Goal: Find specific page/section: Find specific page/section

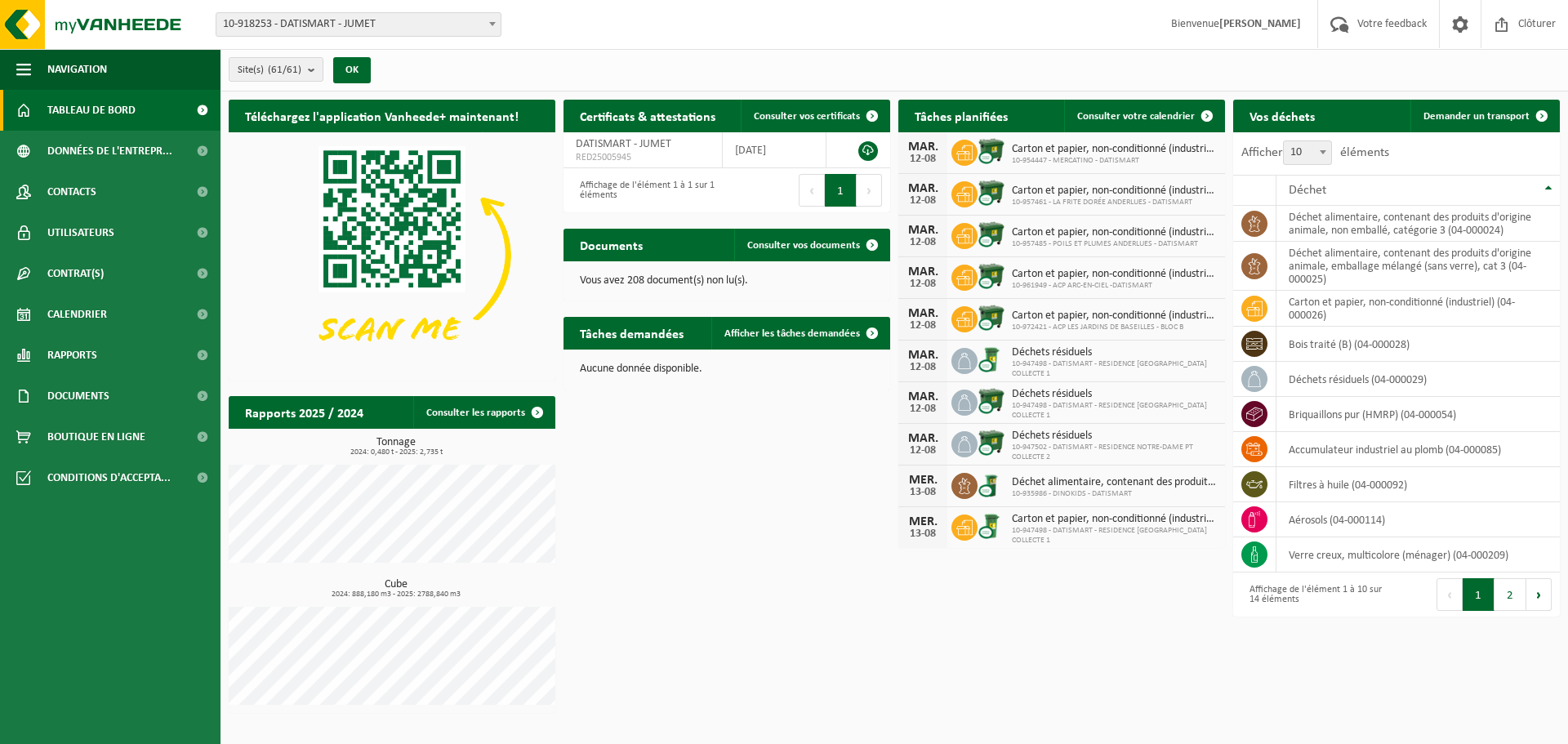
click at [315, 13] on span "10-918253 - DATISMART - JUMET" at bounding box center [358, 24] width 285 height 23
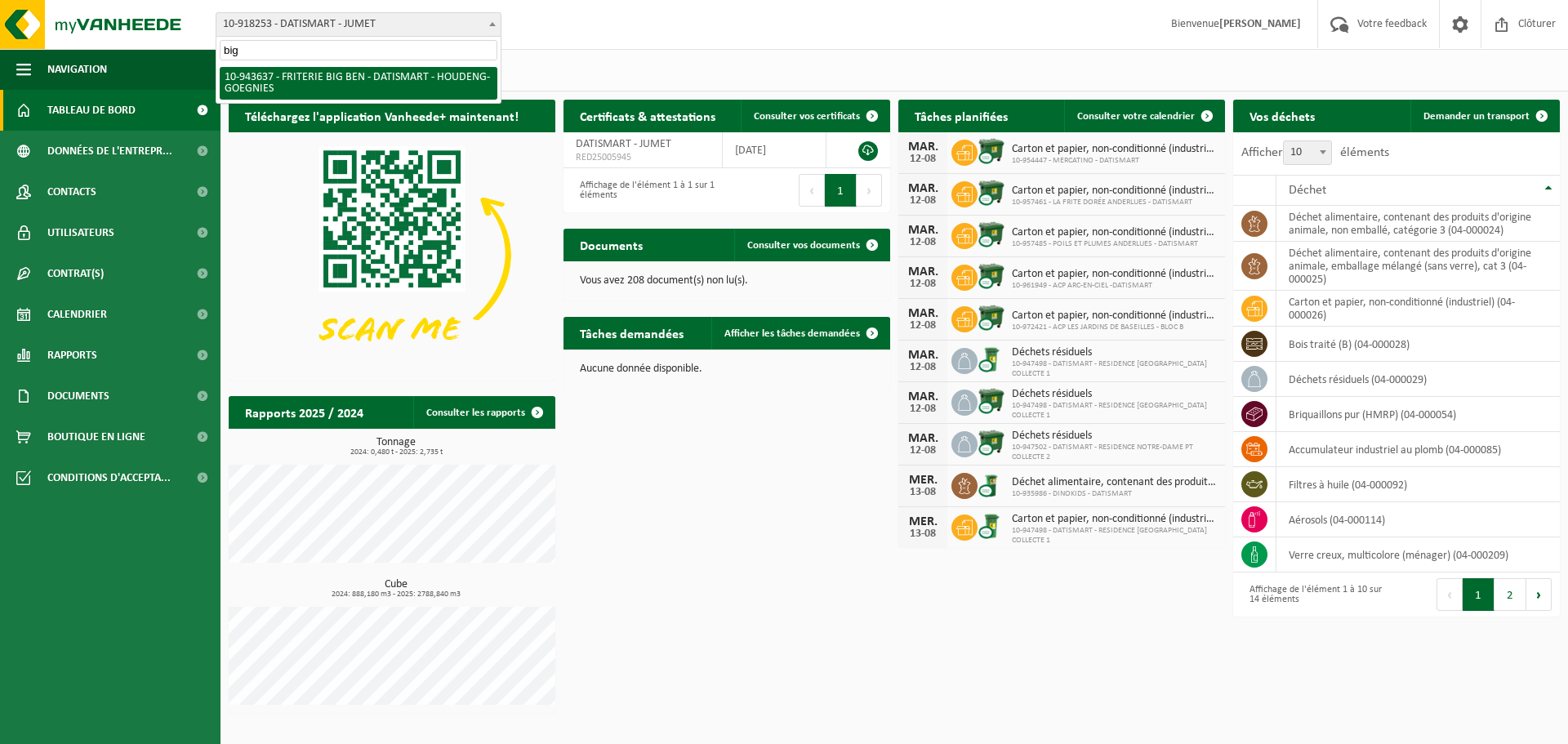
type input "big"
select select "140350"
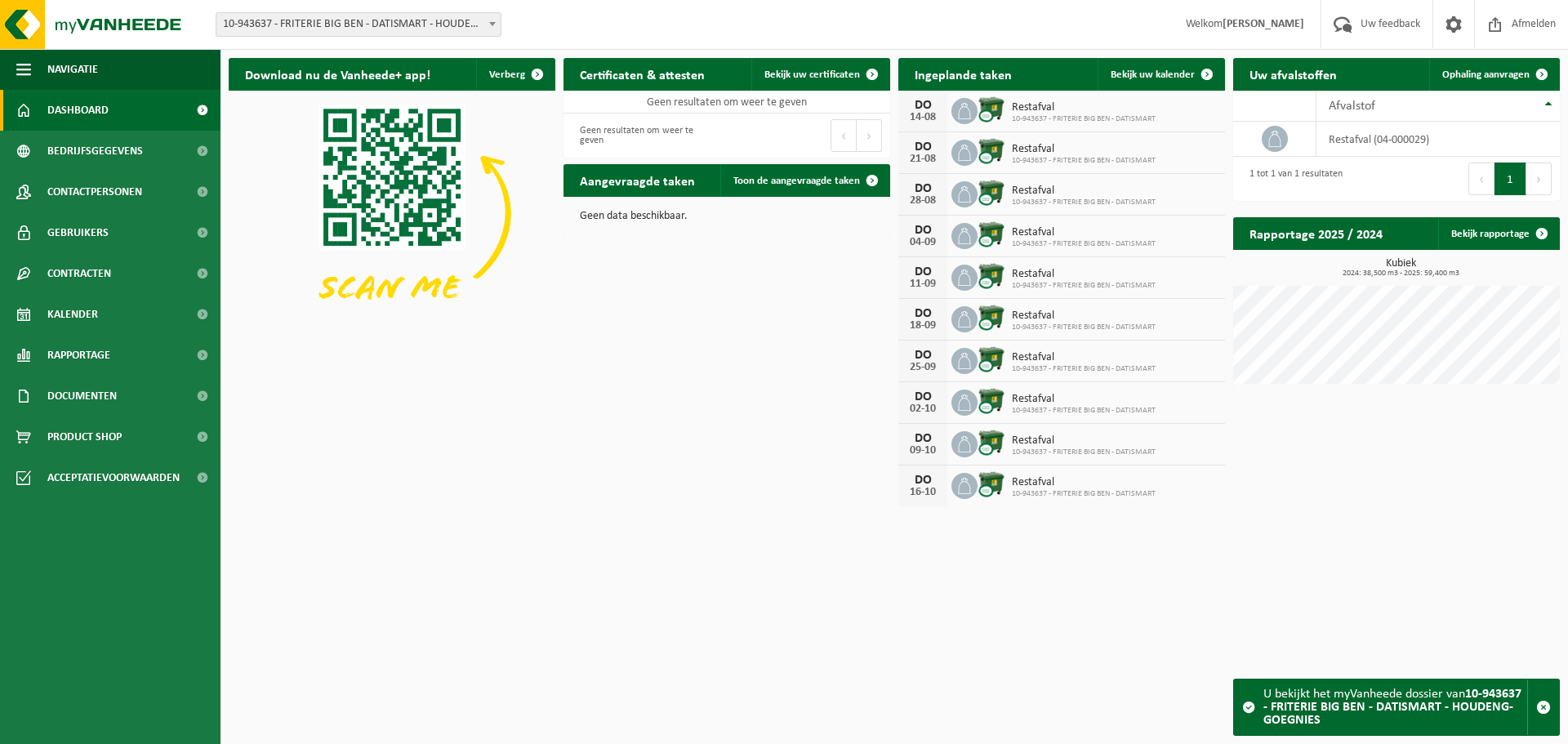
click at [778, 581] on html "Vestiging: 10-918253 - DATISMART - JUMET 10-964149 - ???RÉSIDENCE LE GRAND CHÊN…" at bounding box center [784, 372] width 1568 height 744
